Goal: Task Accomplishment & Management: Manage account settings

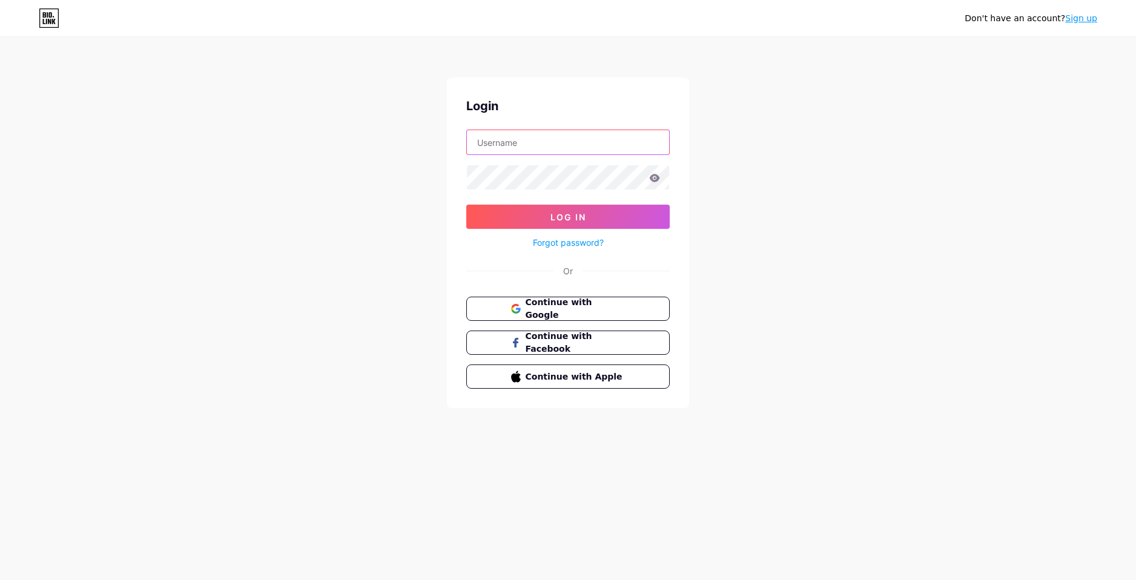
click at [545, 148] on input "text" at bounding box center [568, 142] width 202 height 24
type input "nietoprx"
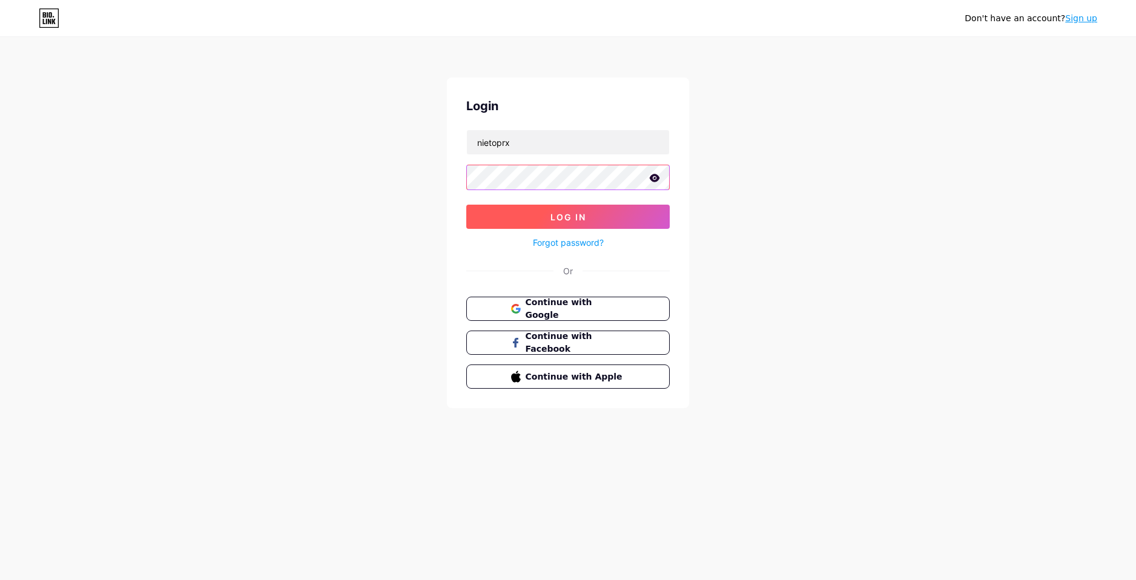
click at [466, 205] on button "Log In" at bounding box center [568, 217] width 204 height 24
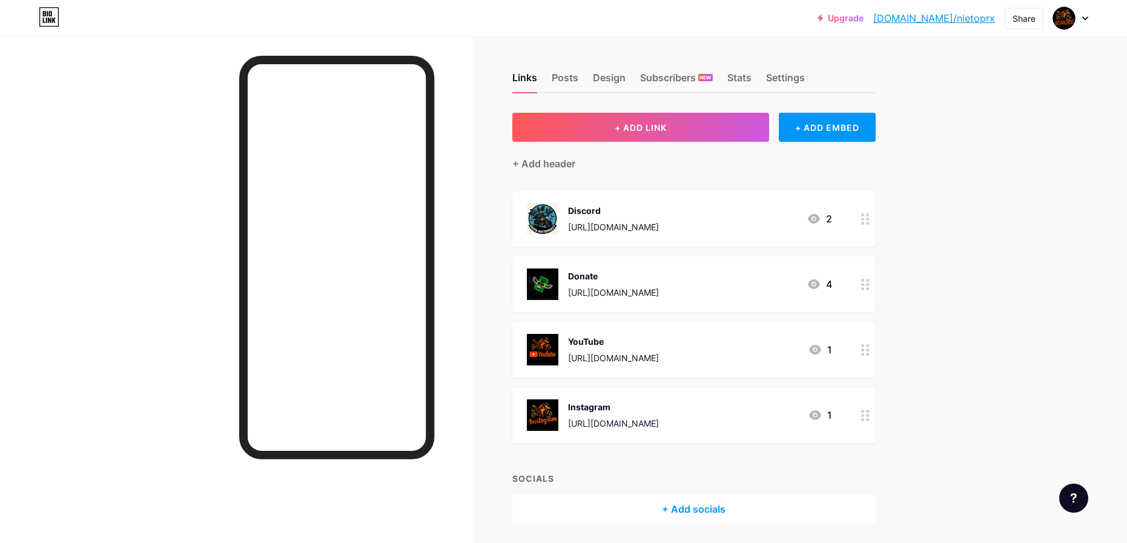
click at [725, 289] on div "Donate [URL][DOMAIN_NAME] 4" at bounding box center [679, 284] width 305 height 32
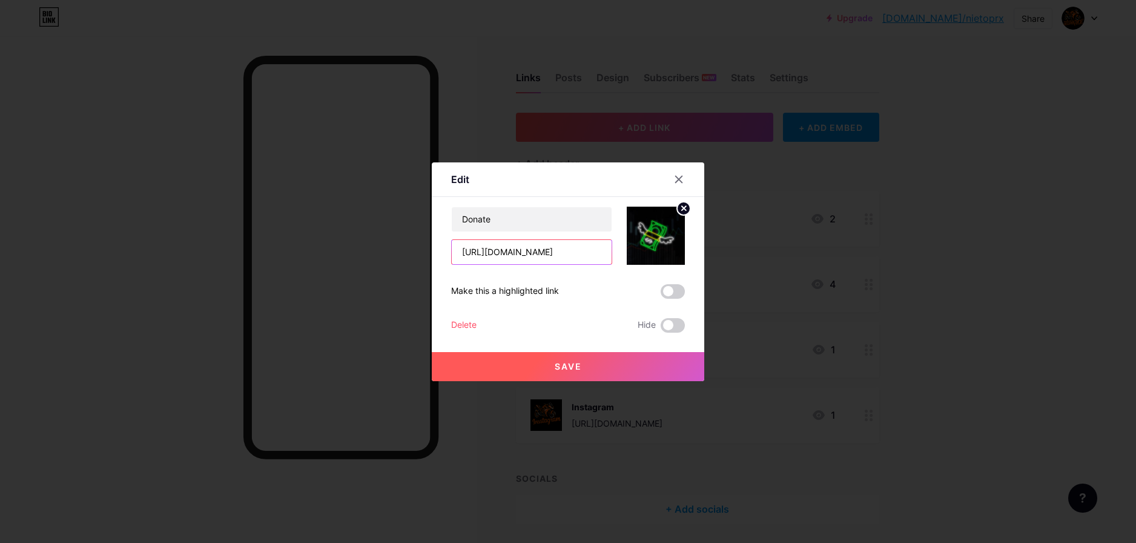
drag, startPoint x: 573, startPoint y: 251, endPoint x: 138, endPoint y: 237, distance: 435.8
click at [141, 236] on div "Edit Content YouTube Play YouTube video without leaving your page. ADD Vimeo Pl…" at bounding box center [568, 271] width 1136 height 543
paste input "[URL][DOMAIN_NAME]"
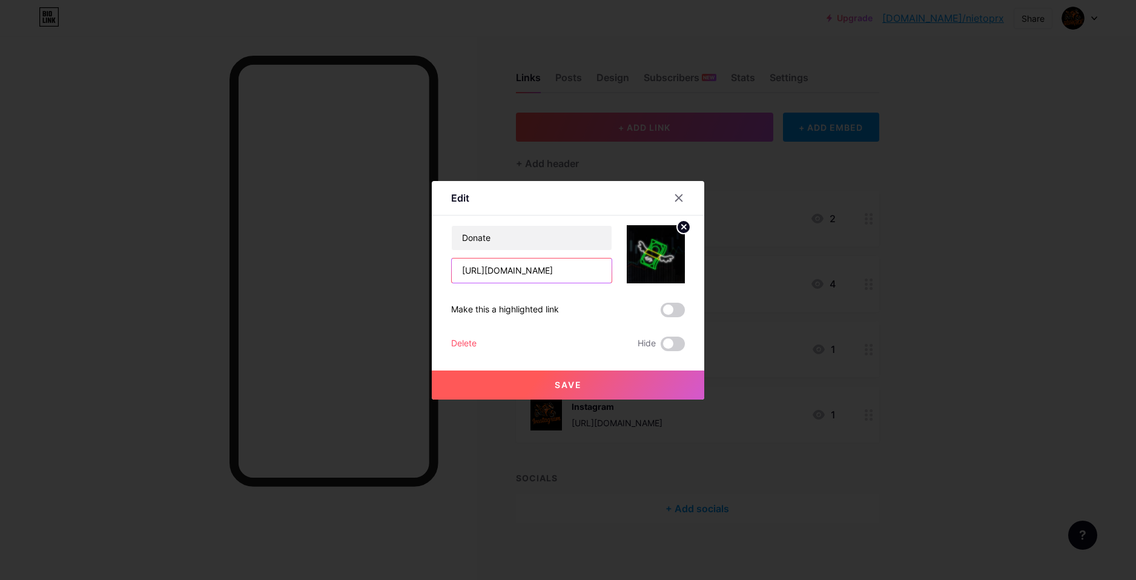
type input "[URL][DOMAIN_NAME]"
click at [574, 373] on button "Save" at bounding box center [568, 385] width 273 height 29
